Goal: Find specific page/section: Find specific page/section

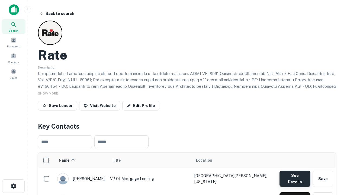
click at [294, 176] on button "See Details" at bounding box center [294, 179] width 31 height 16
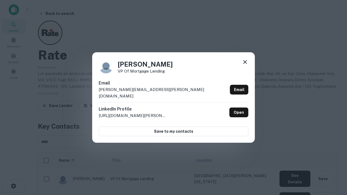
click at [245, 65] on icon at bounding box center [245, 62] width 6 height 6
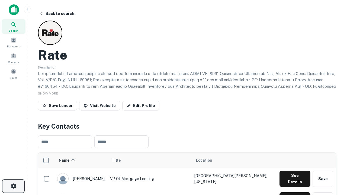
click at [13, 186] on icon "button" at bounding box center [13, 186] width 6 height 6
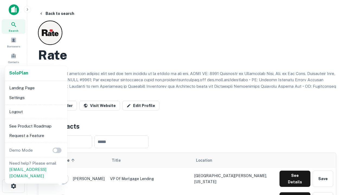
click at [36, 112] on li "Logout" at bounding box center [36, 112] width 58 height 10
